Goal: Transaction & Acquisition: Purchase product/service

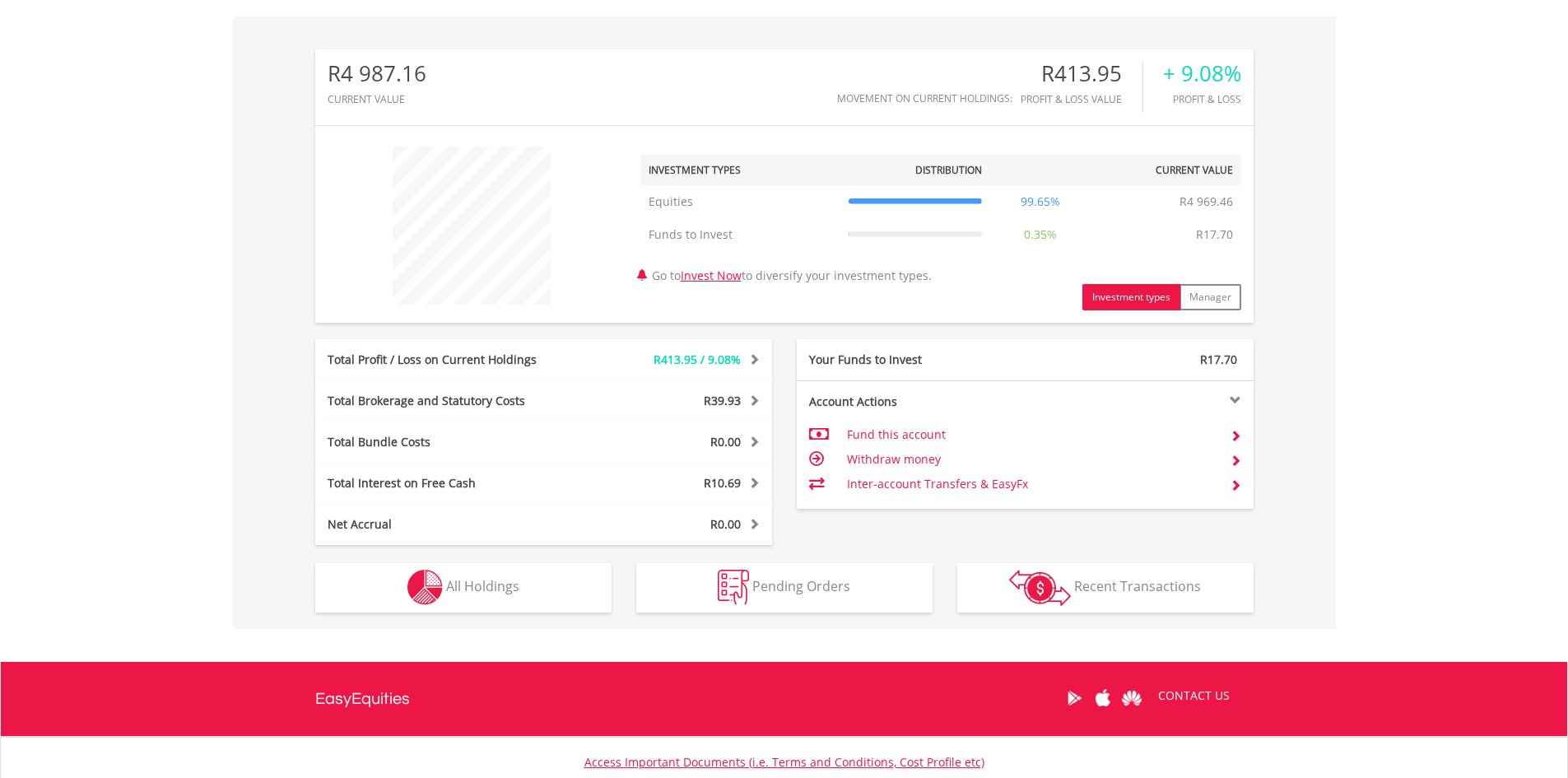
scroll to position [494, 0]
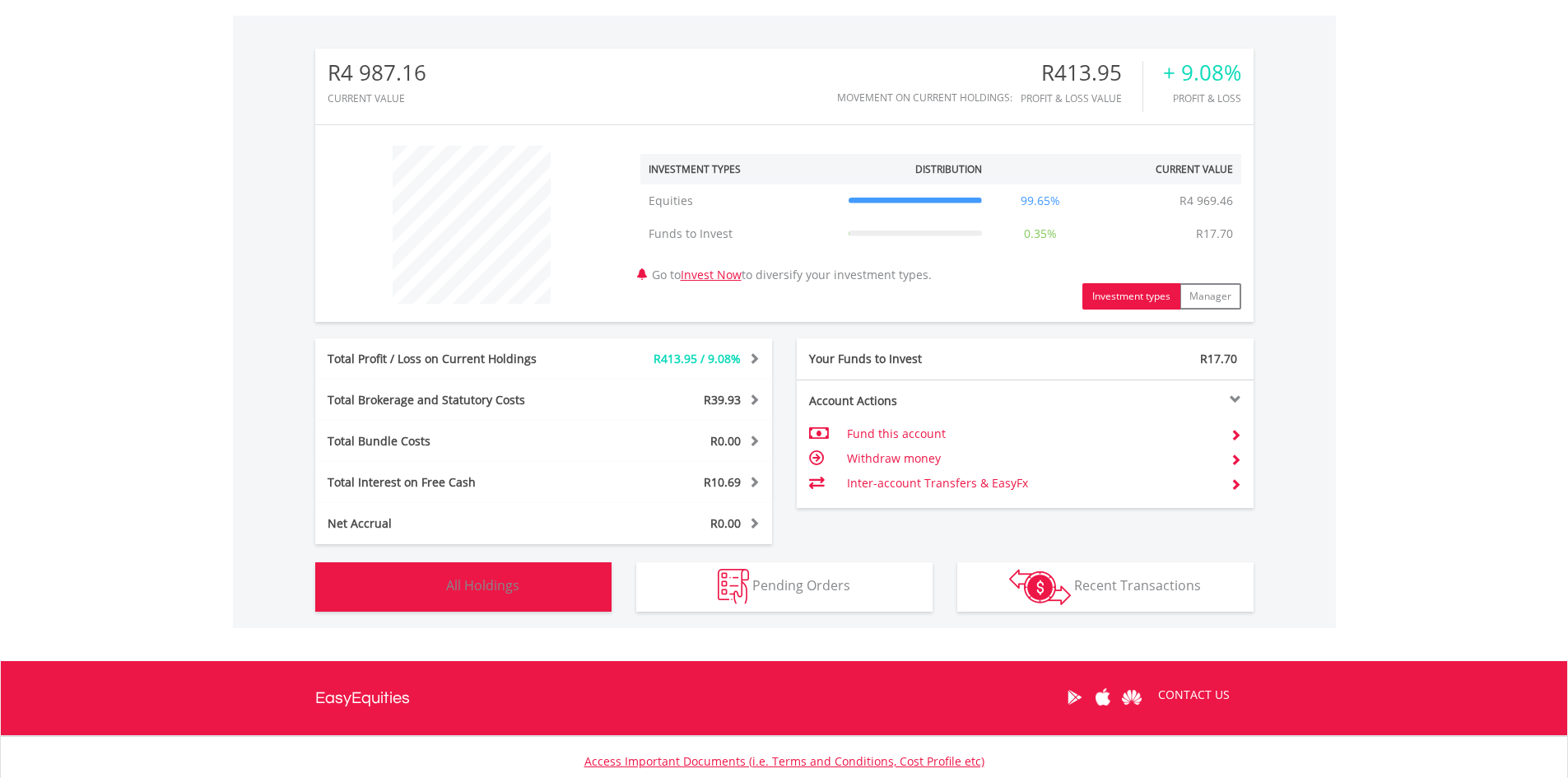
click at [507, 591] on span "All Holdings" at bounding box center [482, 585] width 73 height 18
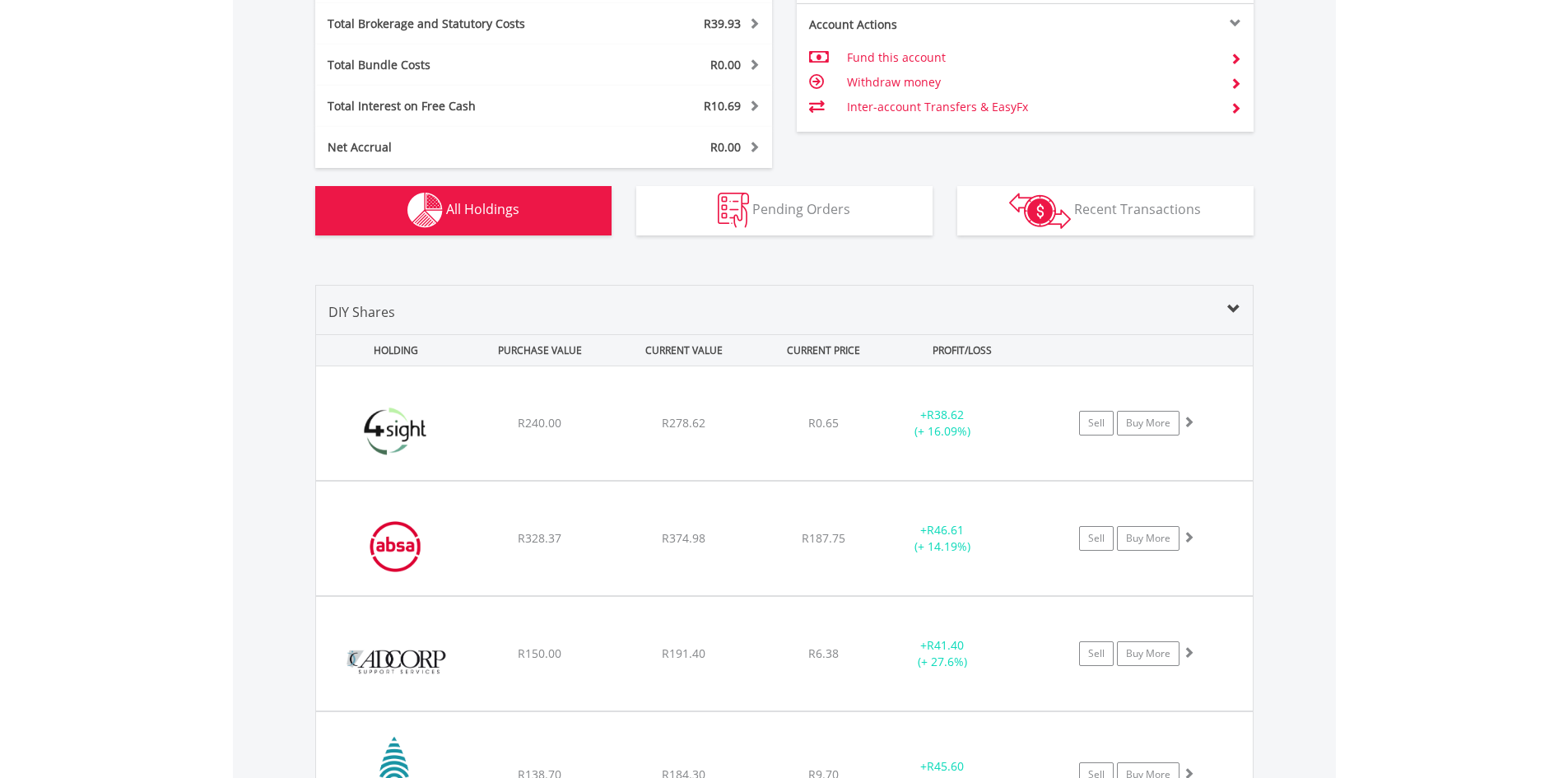
scroll to position [908, 0]
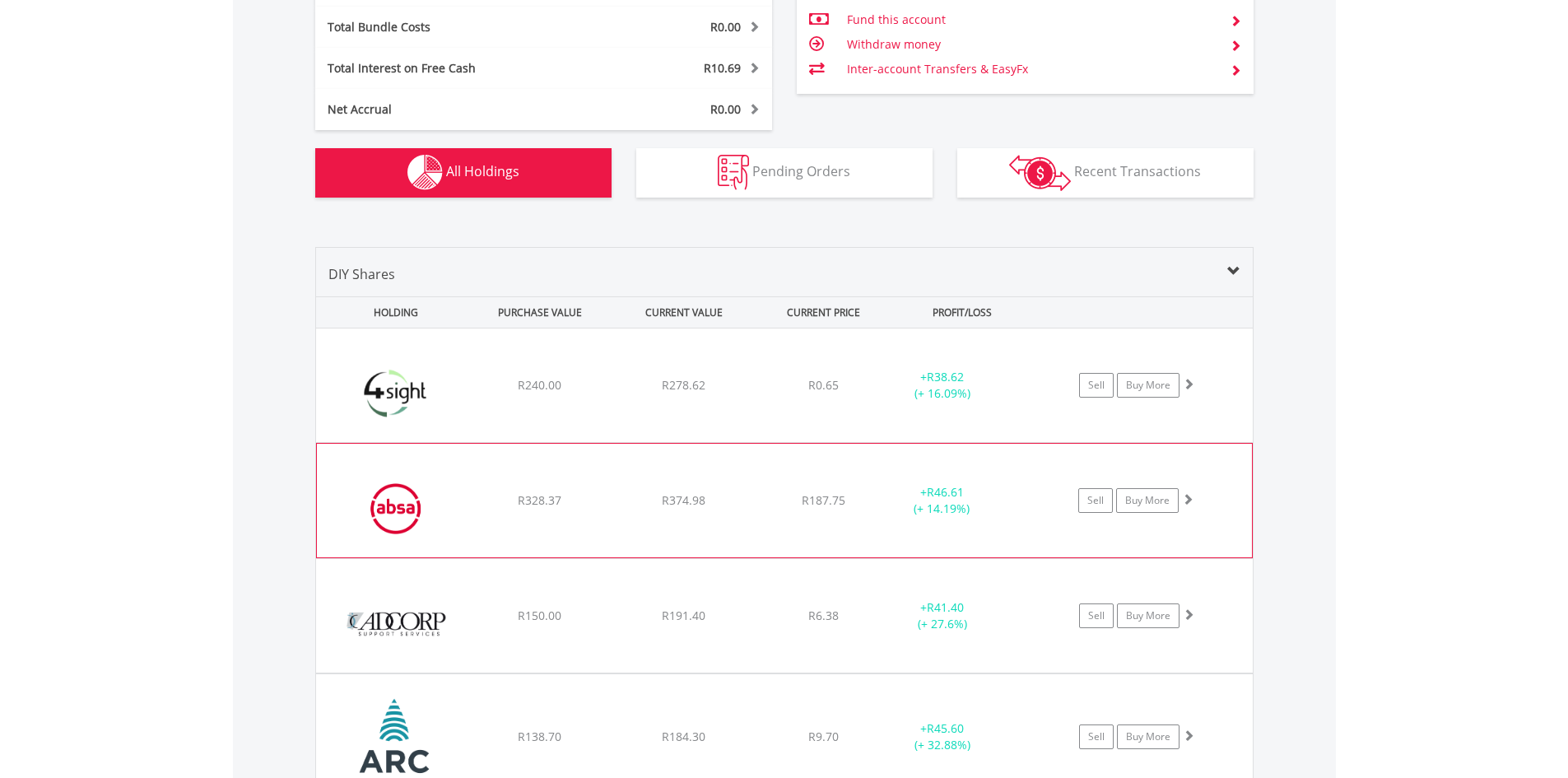
click at [1183, 495] on span at bounding box center [1188, 499] width 12 height 12
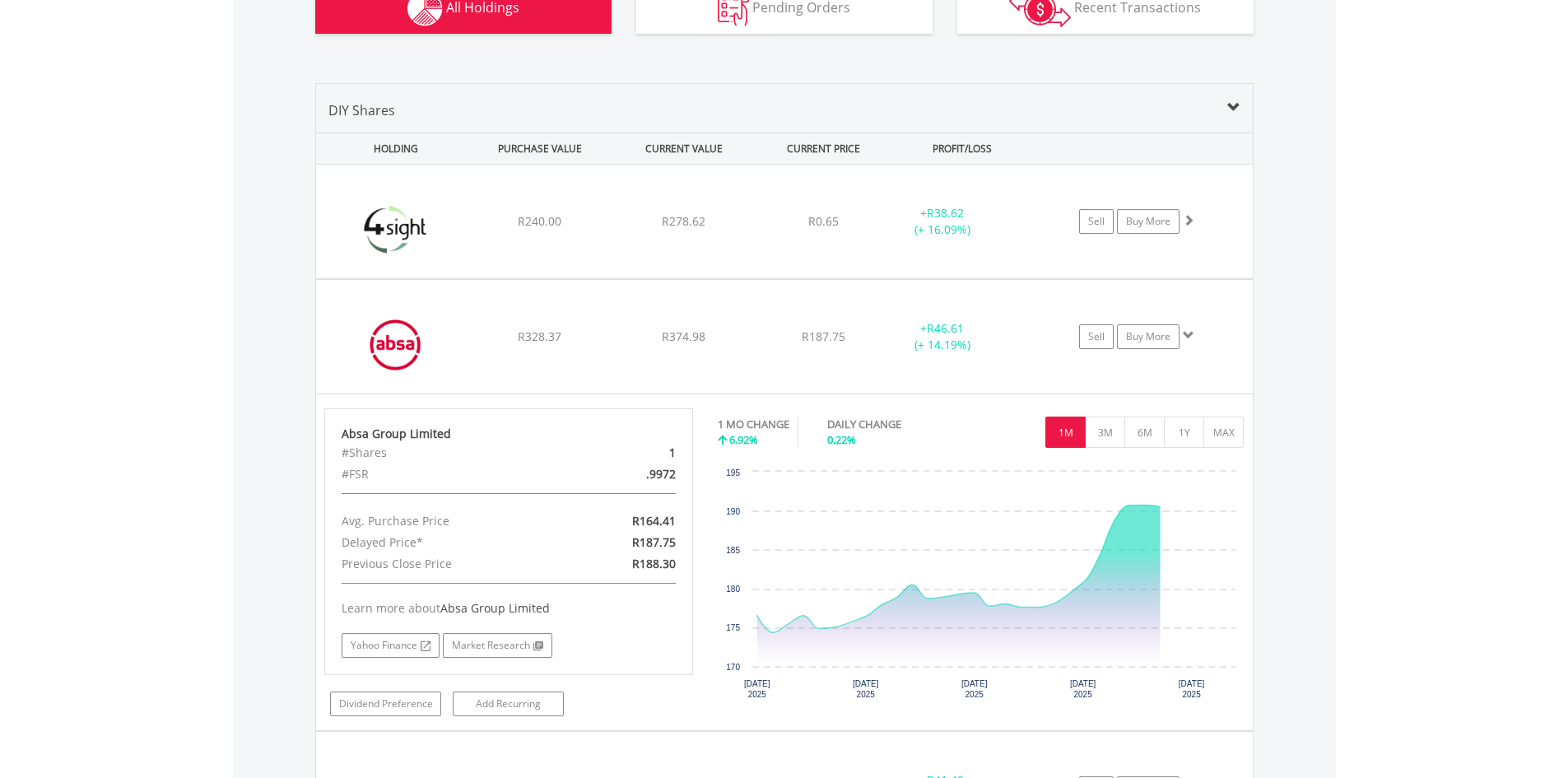
scroll to position [1072, 0]
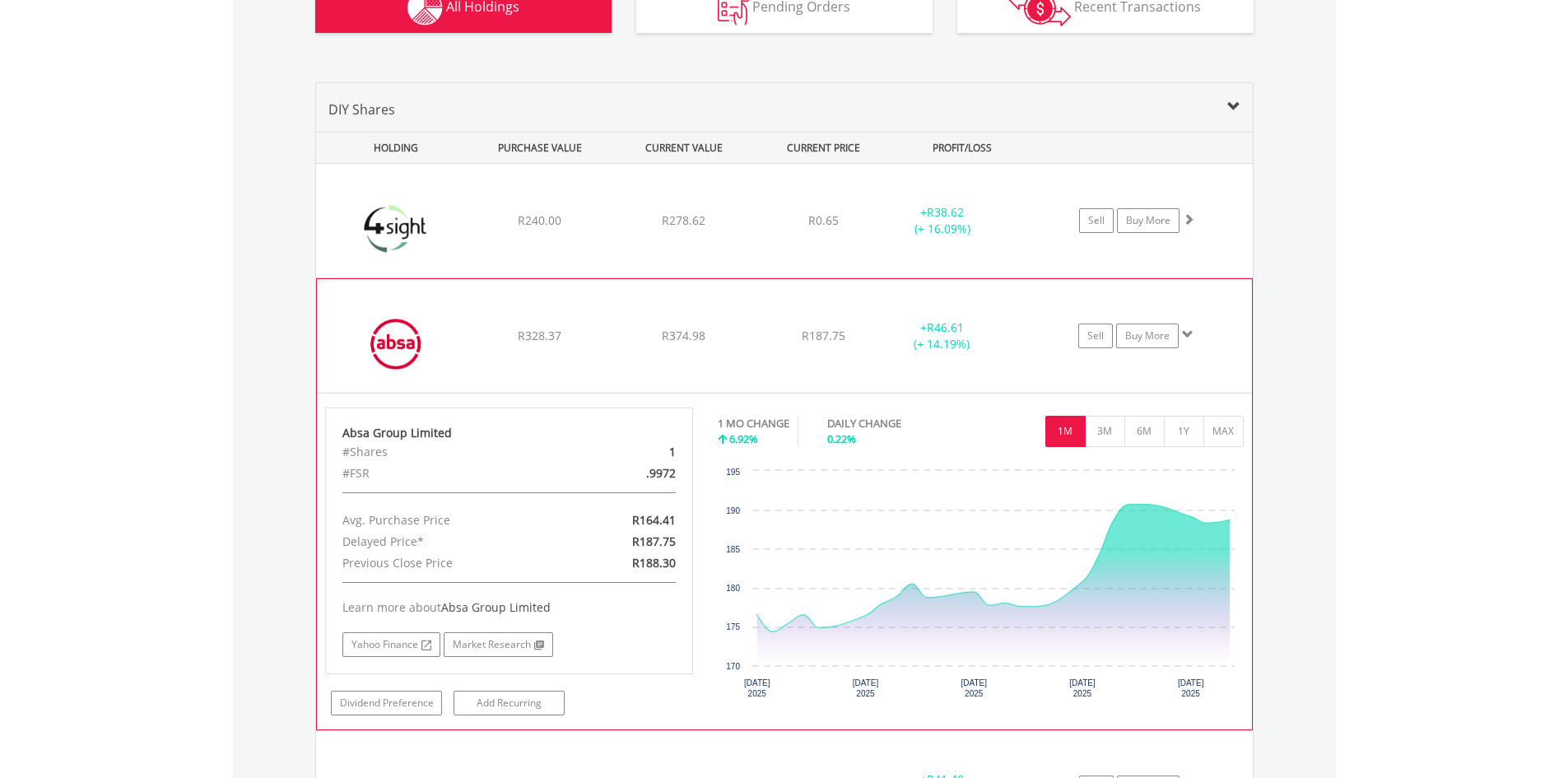
click at [1185, 337] on span at bounding box center [1188, 334] width 12 height 12
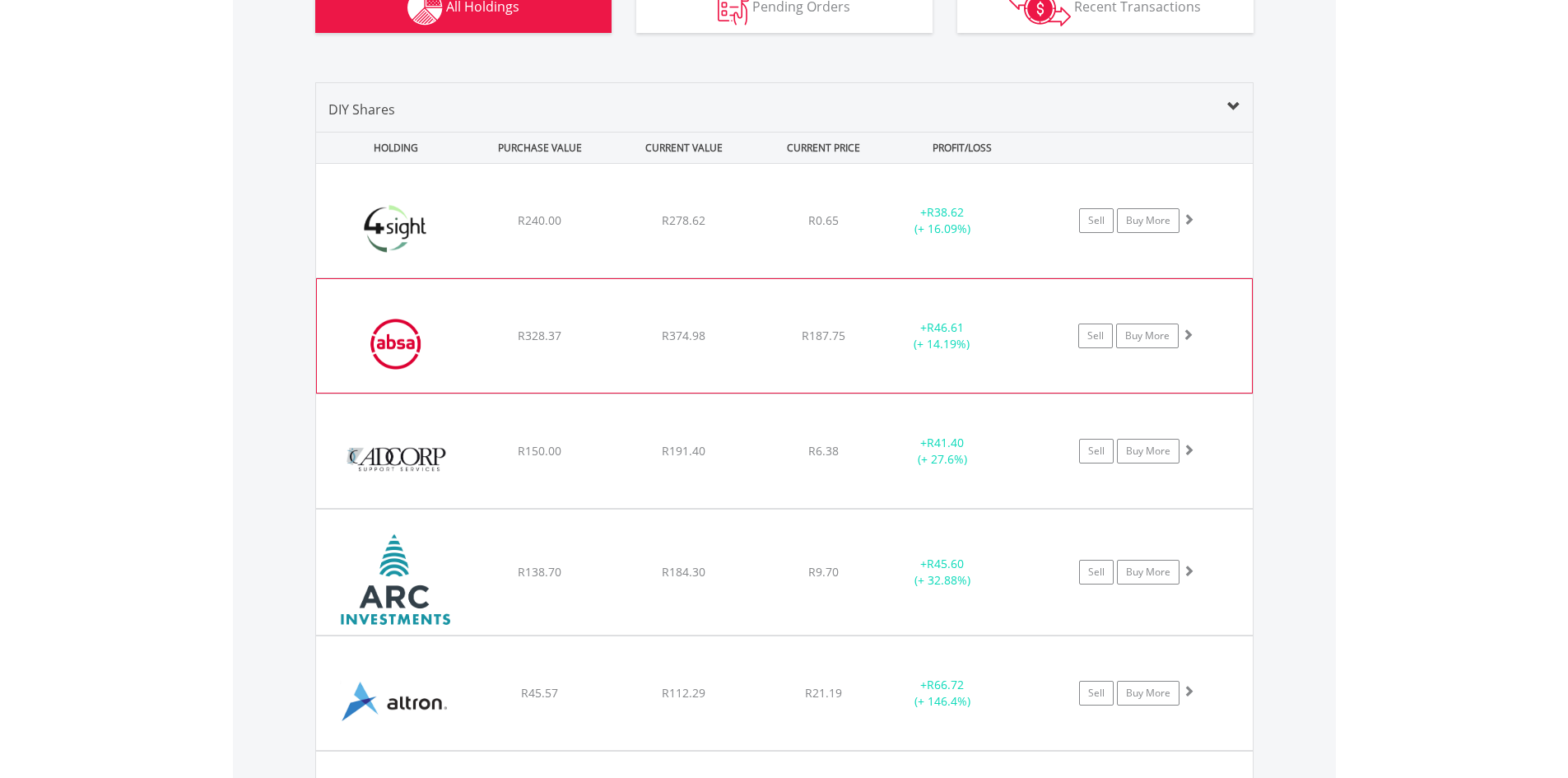
click at [1185, 337] on span at bounding box center [1188, 334] width 12 height 12
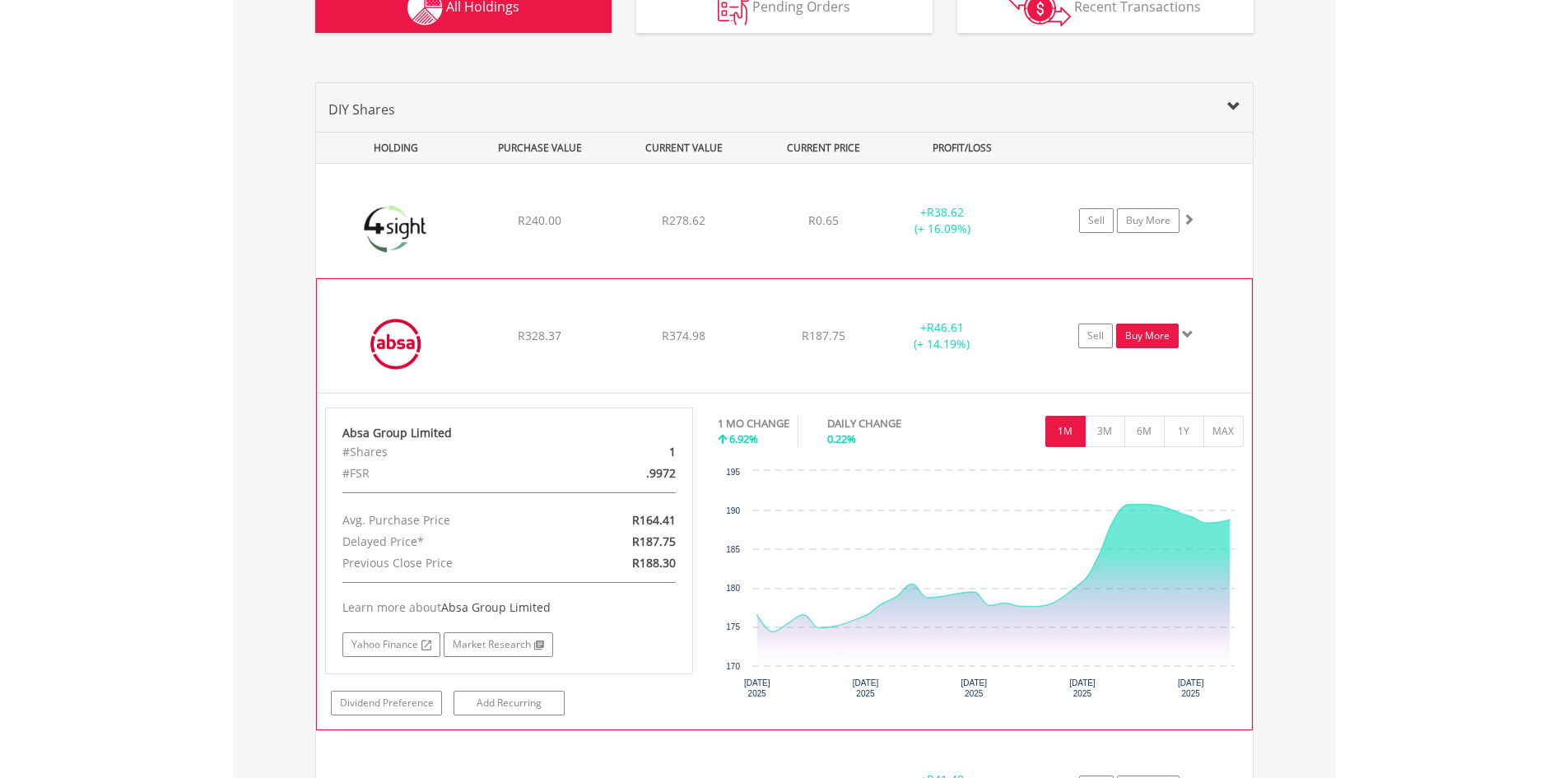
click at [1137, 337] on link "Buy More" at bounding box center [1147, 335] width 63 height 25
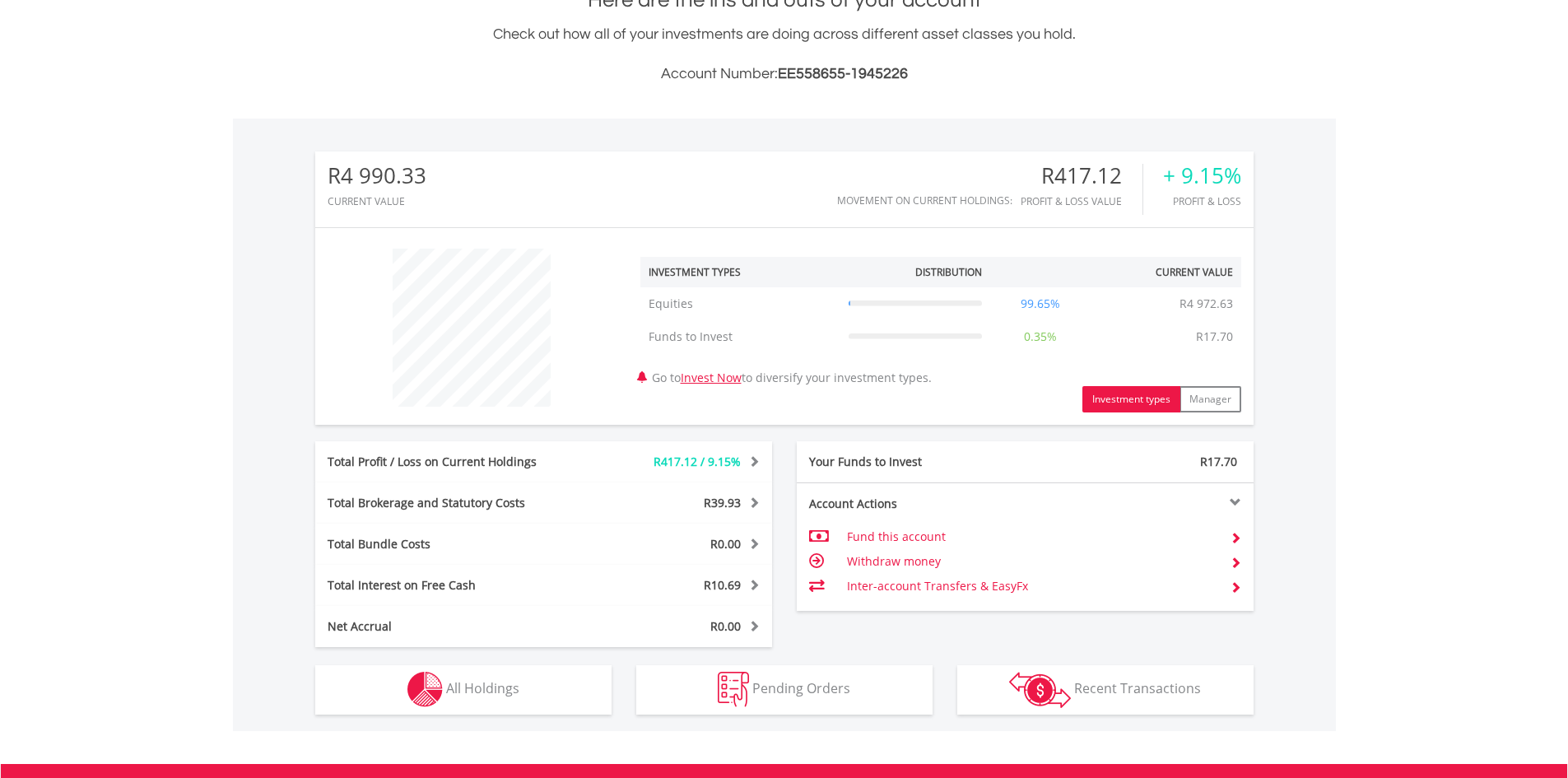
scroll to position [158, 313]
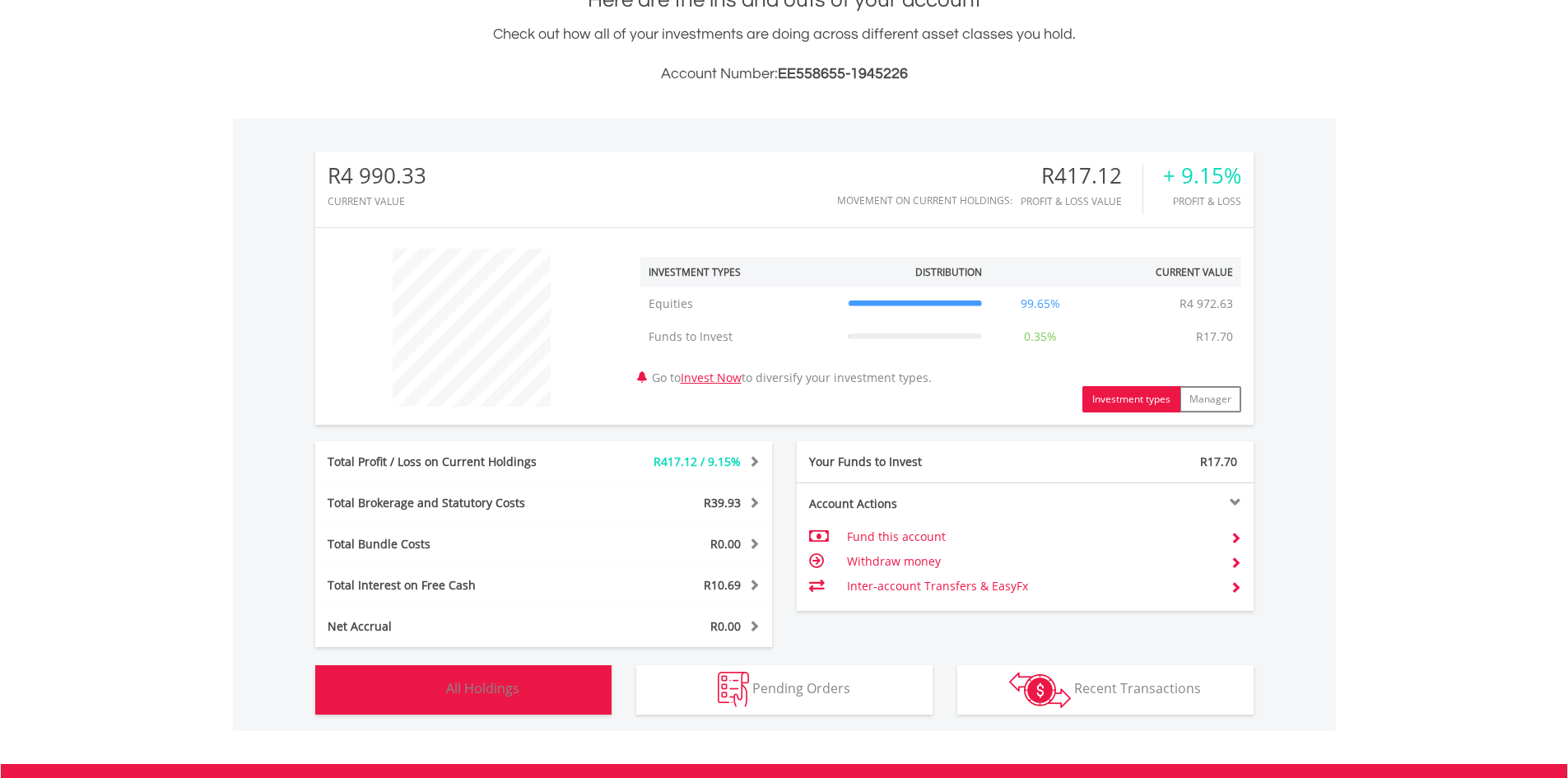
click at [511, 676] on button "Holdings All Holdings" at bounding box center [463, 689] width 296 height 49
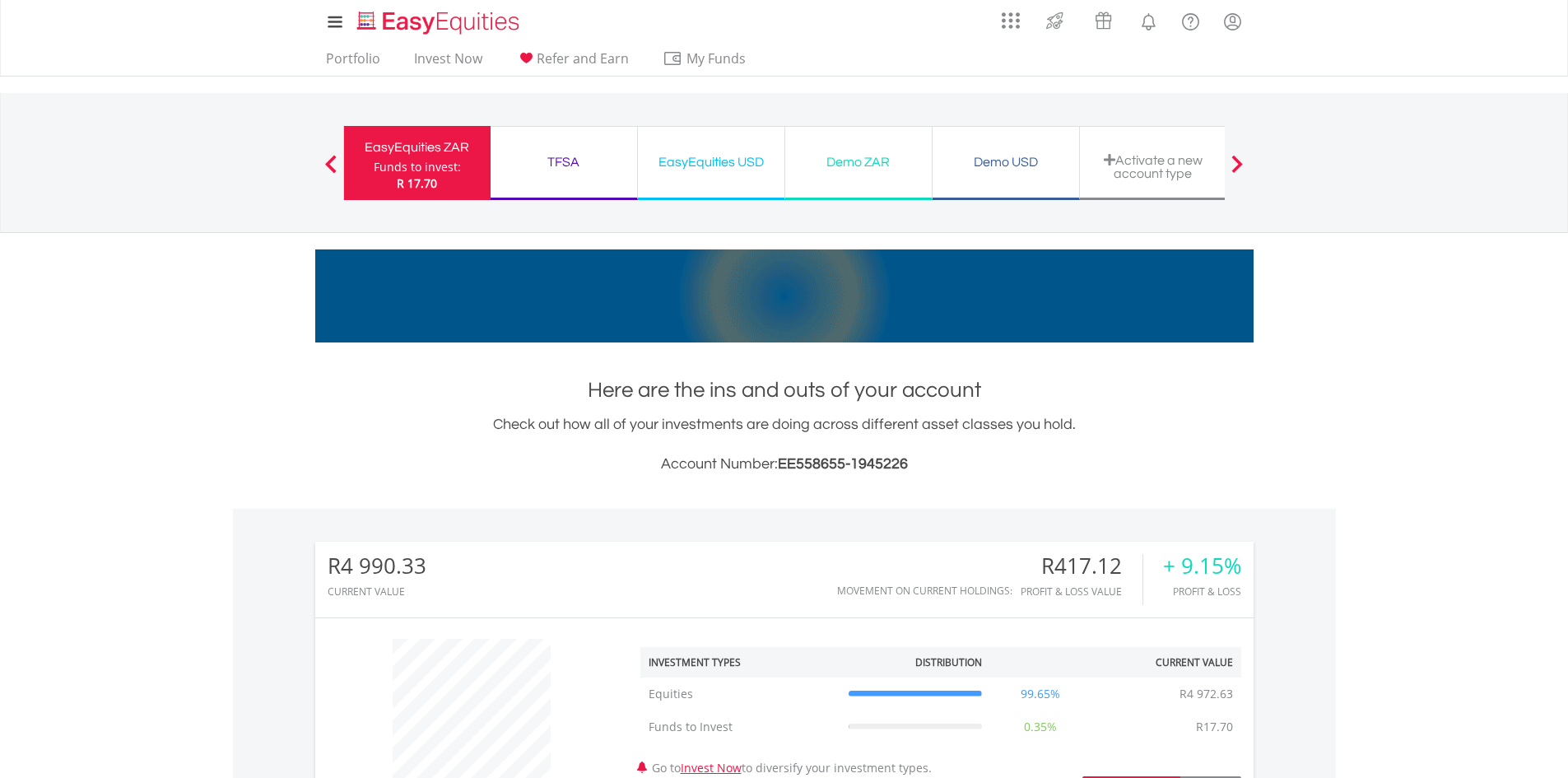
scroll to position [0, 0]
